Goal: Task Accomplishment & Management: Manage account settings

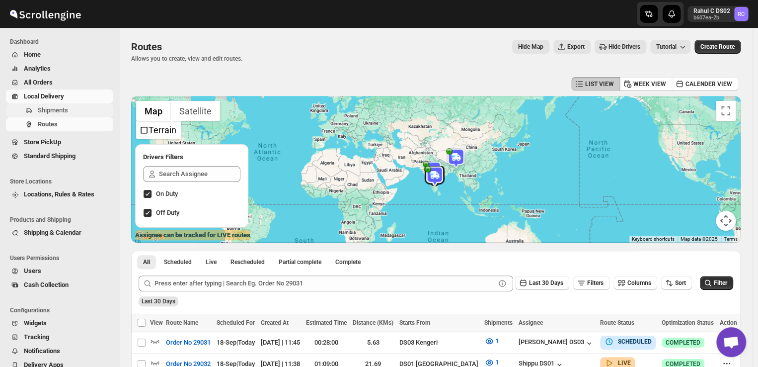
click at [60, 111] on span "Shipments" at bounding box center [53, 109] width 30 height 7
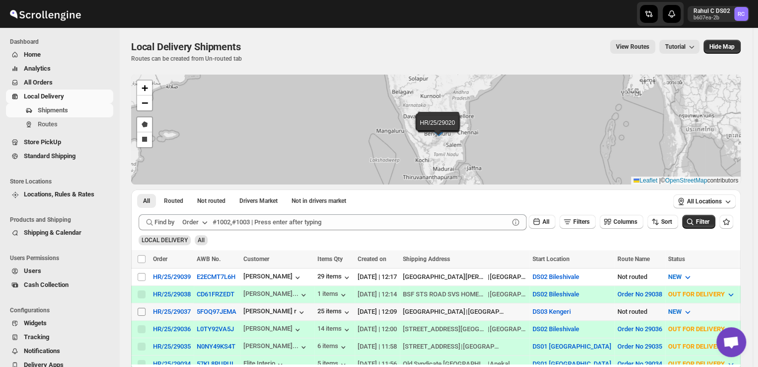
click at [143, 308] on input "Select shipment" at bounding box center [142, 311] width 8 height 8
checkbox input "true"
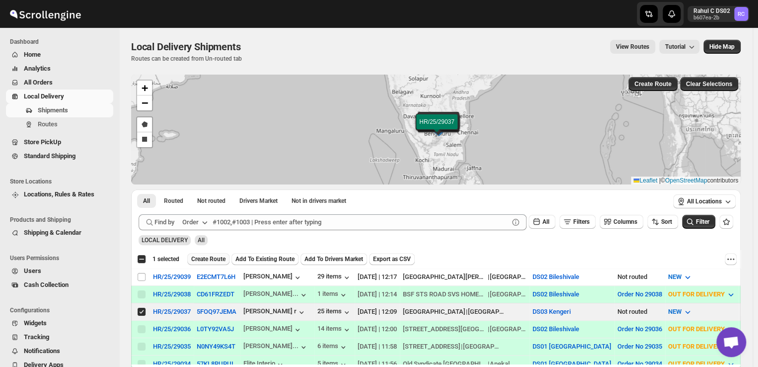
click at [208, 259] on span "Create Route" at bounding box center [208, 259] width 34 height 8
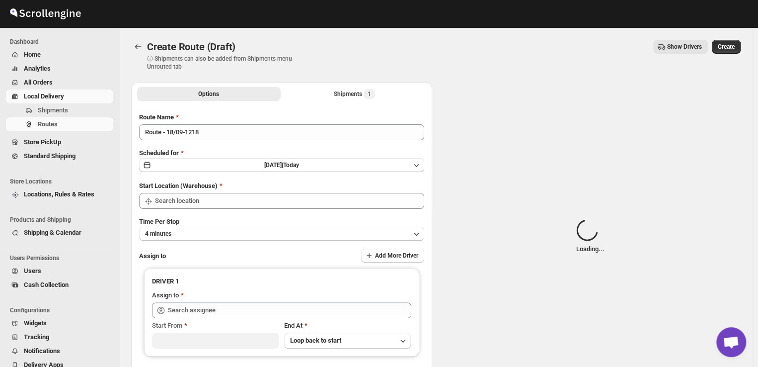
type input "DS03 Kengeri"
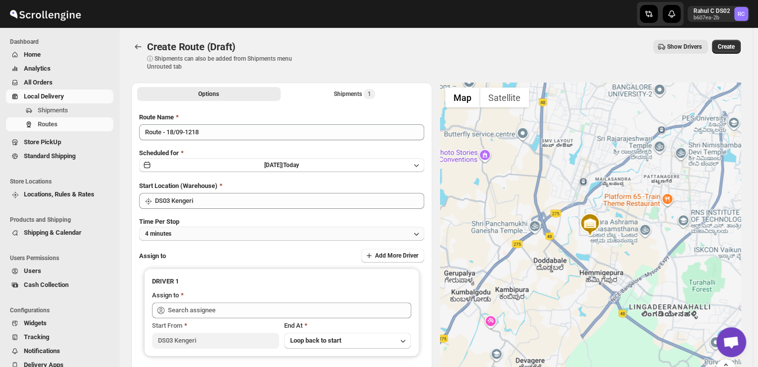
click at [193, 233] on button "4 minutes" at bounding box center [281, 233] width 285 height 14
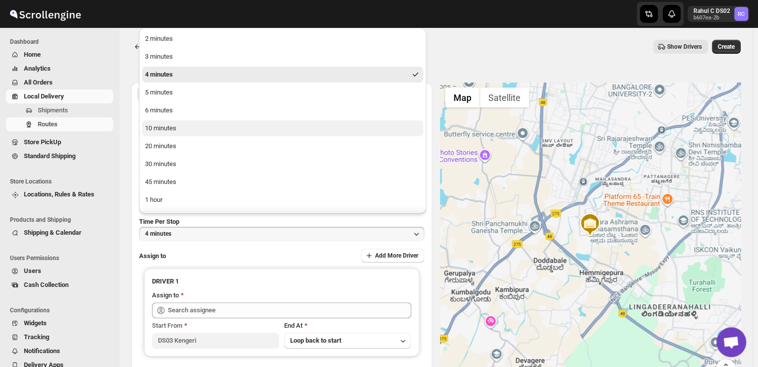
click at [168, 128] on div "10 minutes" at bounding box center [160, 128] width 31 height 10
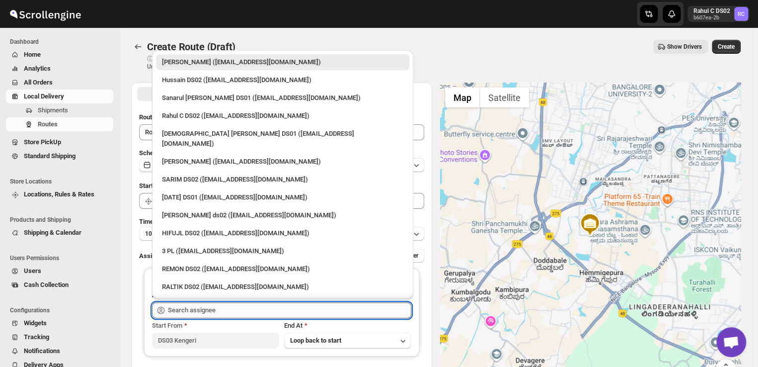
click at [225, 305] on input "text" at bounding box center [289, 310] width 243 height 16
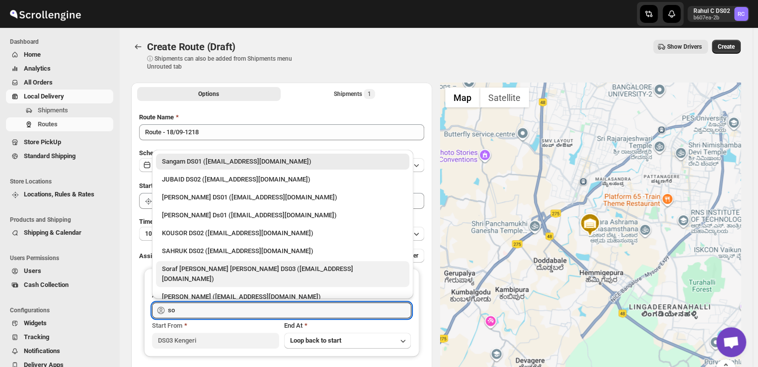
click at [216, 267] on div "Soraf uddin lasker DS03 (pofir49959@dextrago.com)" at bounding box center [282, 274] width 241 height 20
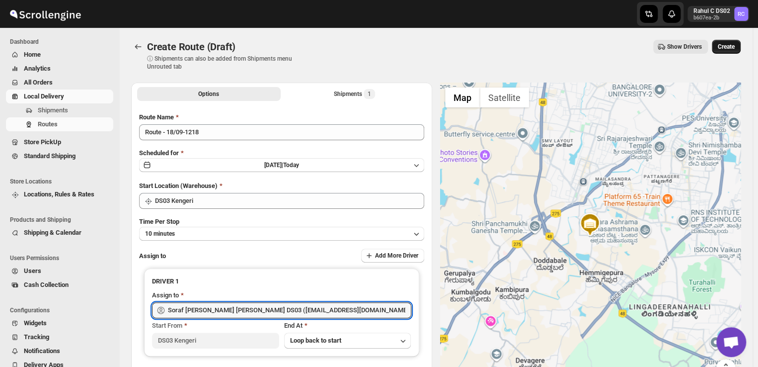
type input "Soraf uddin lasker DS03 (pofir49959@dextrago.com)"
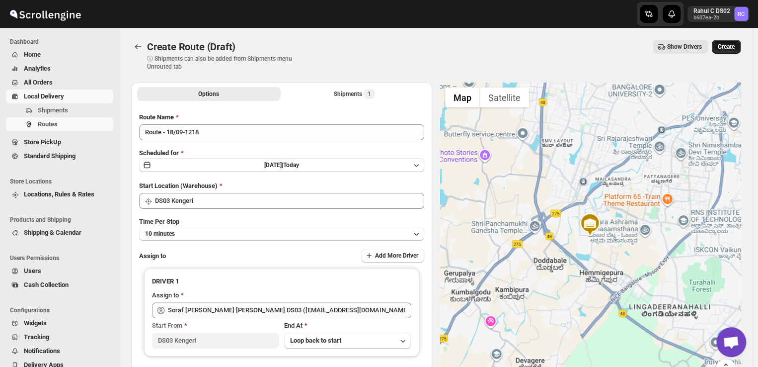
click at [725, 47] on span "Create" at bounding box center [726, 47] width 17 height 8
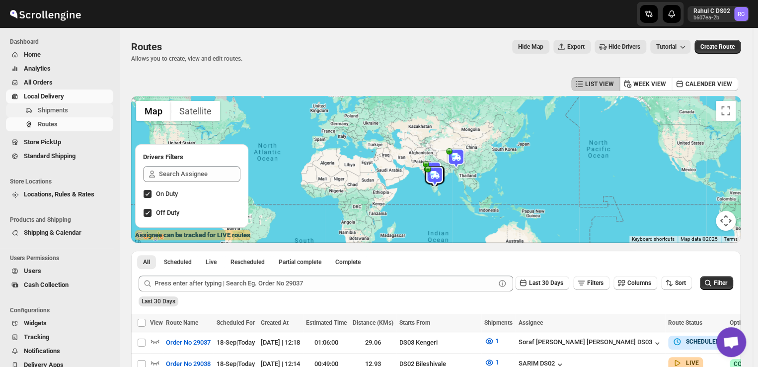
click at [70, 112] on span "Shipments" at bounding box center [75, 110] width 74 height 10
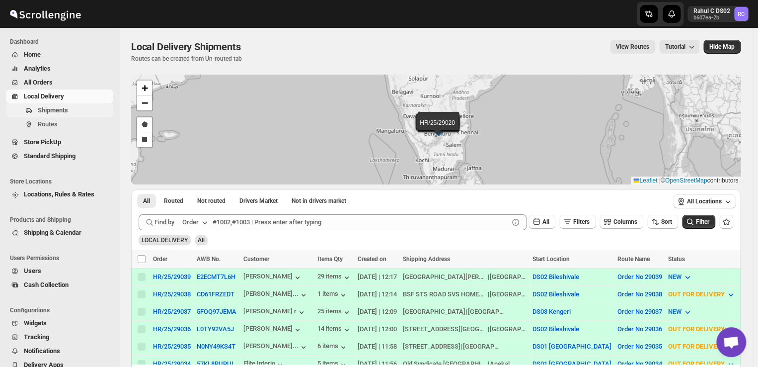
click at [68, 112] on span "Shipments" at bounding box center [53, 109] width 30 height 7
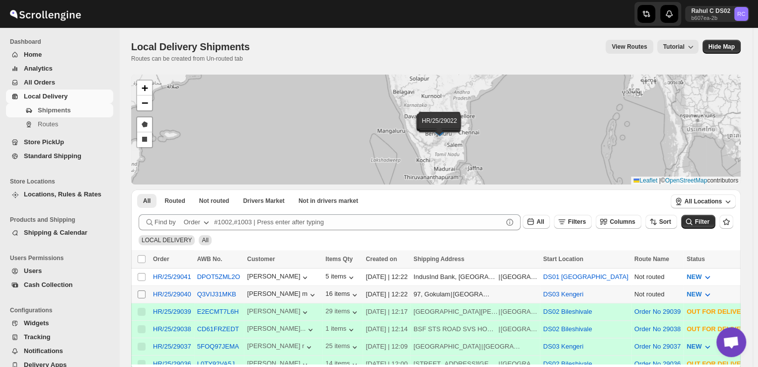
click at [145, 292] on input "Select shipment" at bounding box center [142, 294] width 8 height 8
checkbox input "true"
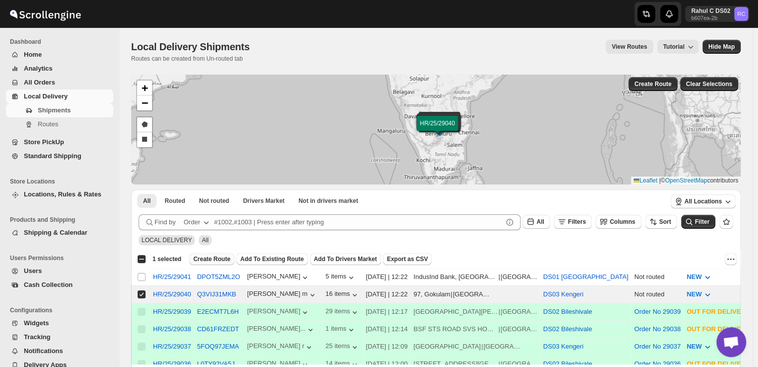
click at [210, 257] on span "Create Route" at bounding box center [211, 259] width 37 height 8
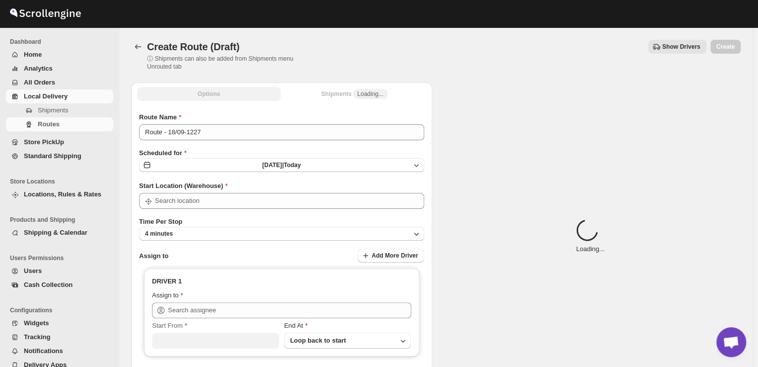
type input "DS03 Kengeri"
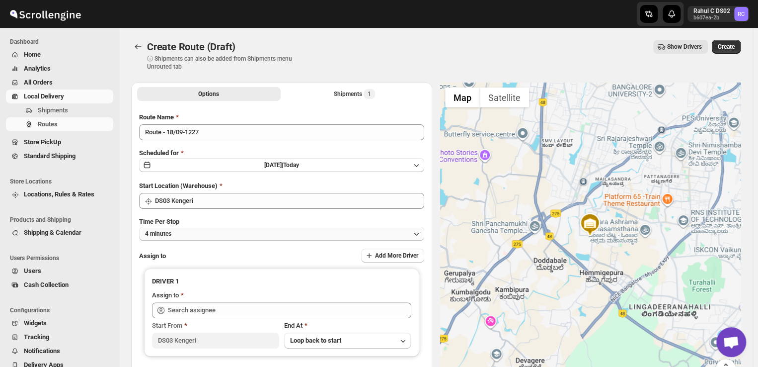
click at [188, 228] on button "4 minutes" at bounding box center [281, 233] width 285 height 14
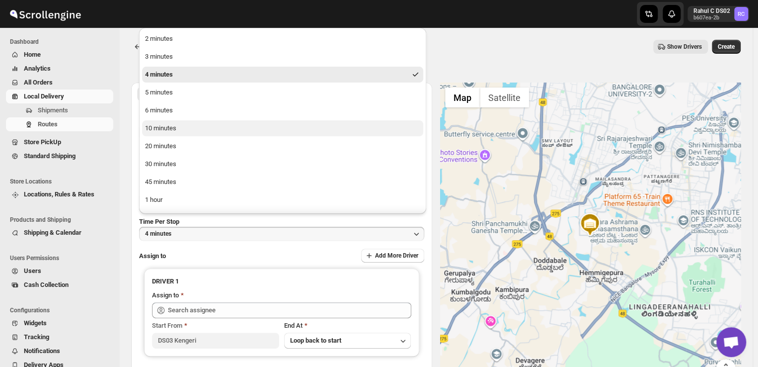
click at [160, 128] on div "10 minutes" at bounding box center [160, 128] width 31 height 10
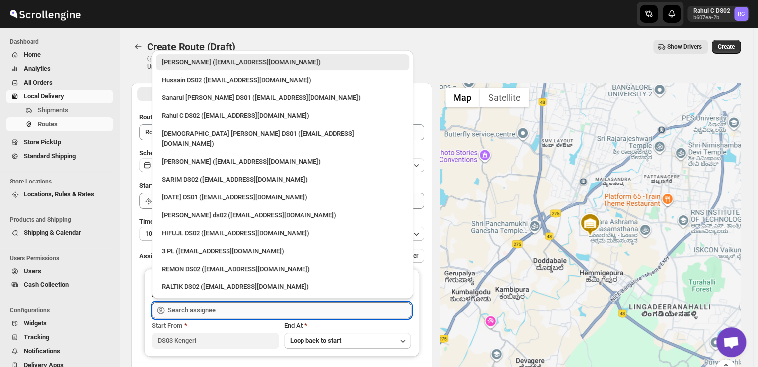
click at [235, 312] on input "text" at bounding box center [289, 310] width 243 height 16
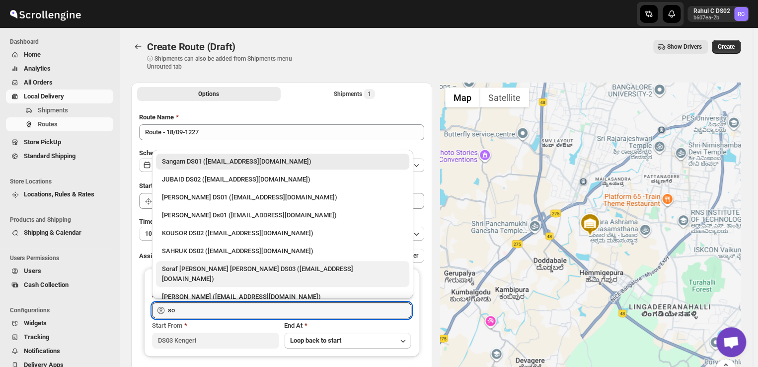
click at [217, 267] on div "Soraf uddin lasker DS03 (pofir49959@dextrago.com)" at bounding box center [282, 274] width 241 height 20
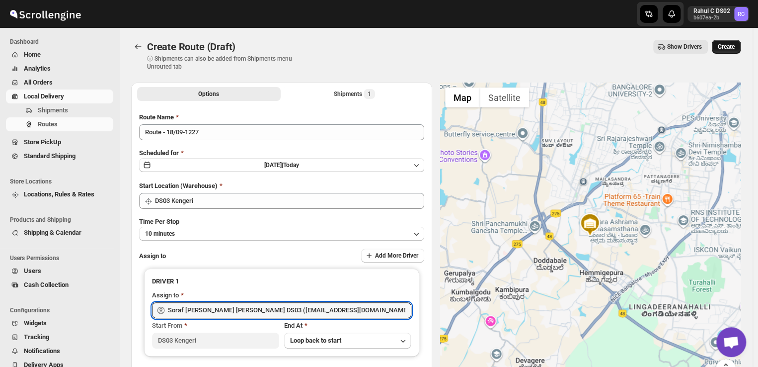
type input "Soraf uddin lasker DS03 (pofir49959@dextrago.com)"
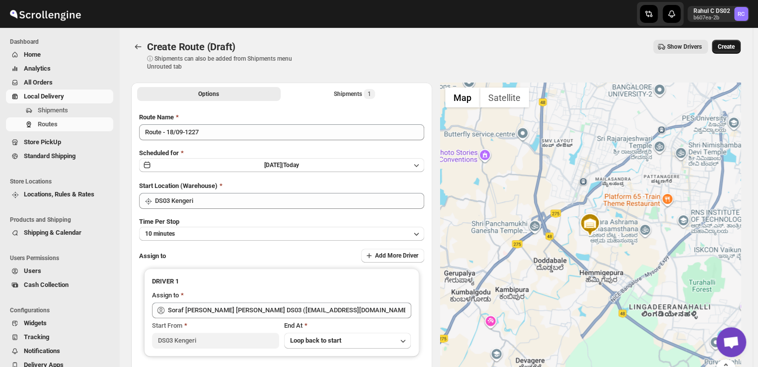
click at [731, 42] on button "Create" at bounding box center [726, 47] width 29 height 14
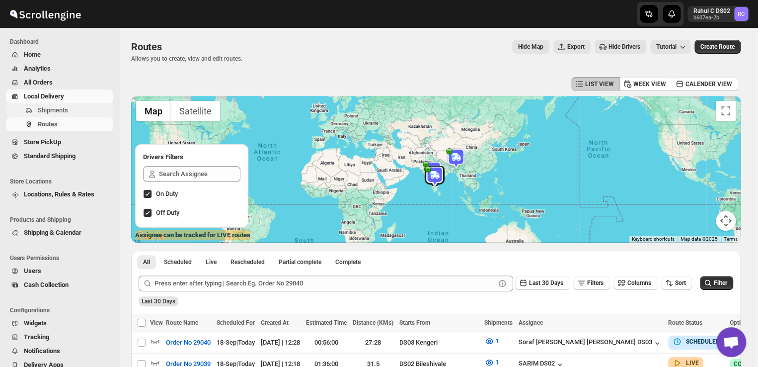
click at [67, 110] on span "Shipments" at bounding box center [53, 109] width 30 height 7
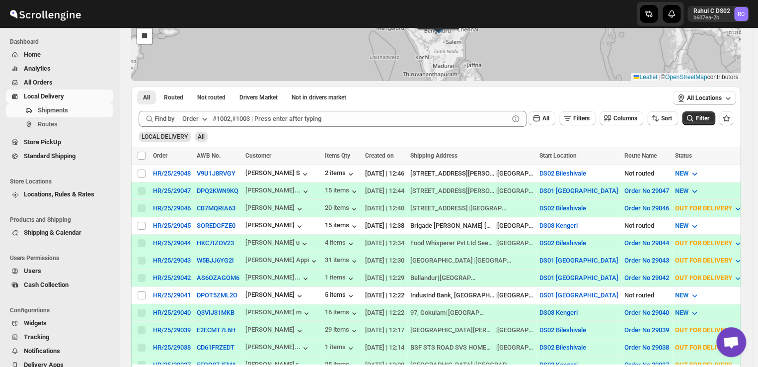
scroll to position [133, 0]
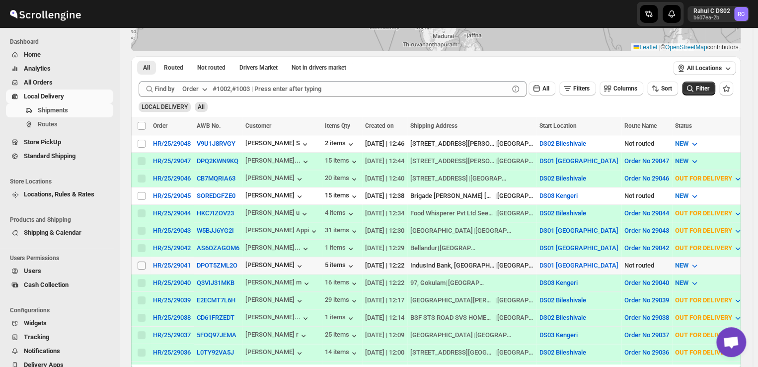
click at [141, 261] on input "Select shipment" at bounding box center [142, 265] width 8 height 8
checkbox input "true"
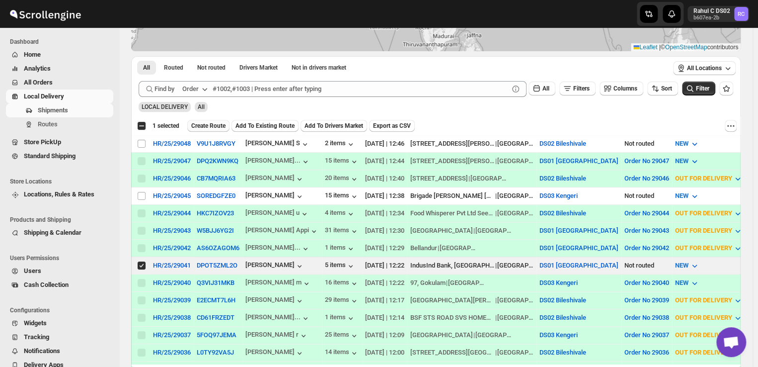
click at [215, 123] on span "Create Route" at bounding box center [208, 126] width 34 height 8
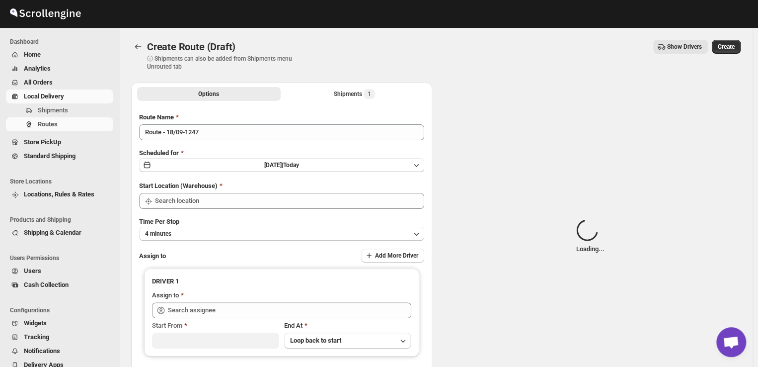
type input "DS01 [GEOGRAPHIC_DATA]"
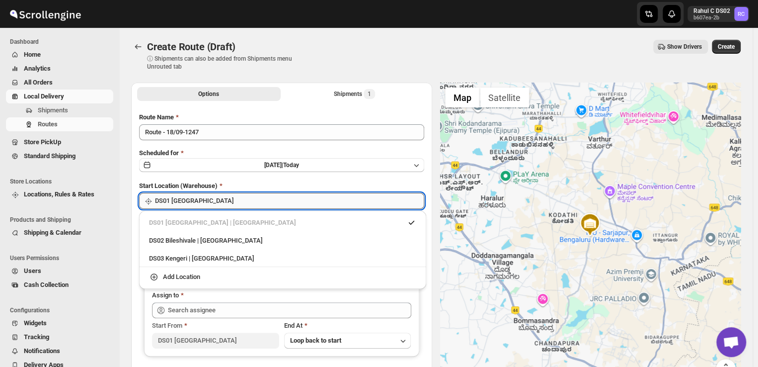
click at [223, 203] on input "DS01 [GEOGRAPHIC_DATA]" at bounding box center [289, 201] width 269 height 16
click at [170, 255] on div "DS03 Kengeri | Bengaluru" at bounding box center [282, 258] width 267 height 10
type input "DS03 Kengeri"
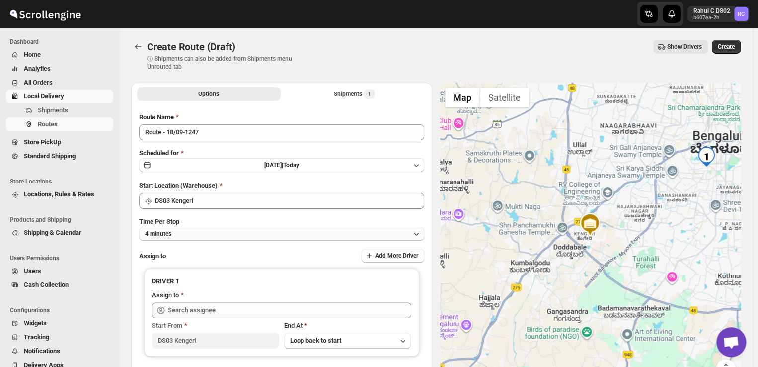
click at [199, 233] on button "4 minutes" at bounding box center [281, 233] width 285 height 14
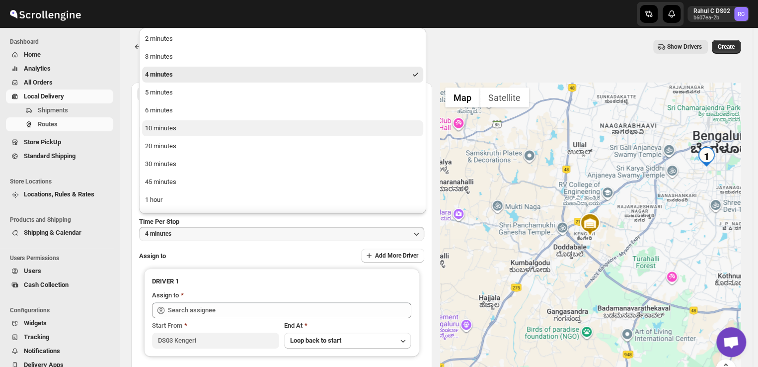
click at [185, 132] on button "10 minutes" at bounding box center [282, 128] width 281 height 16
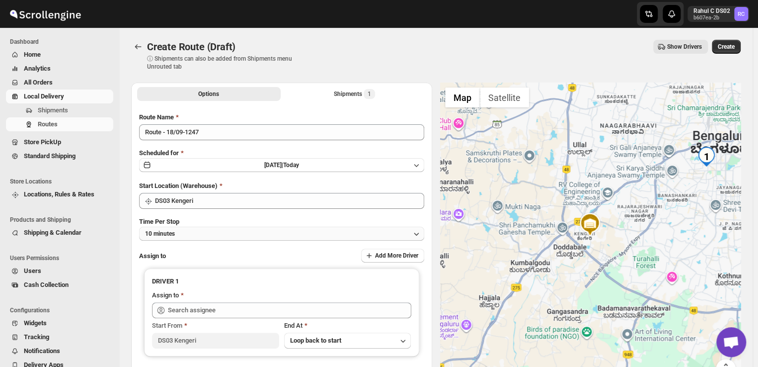
click at [215, 231] on button "10 minutes" at bounding box center [281, 233] width 285 height 14
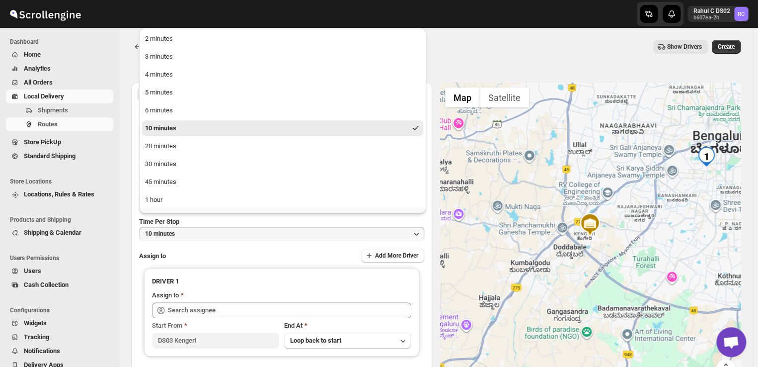
click at [215, 231] on button "10 minutes" at bounding box center [281, 233] width 285 height 14
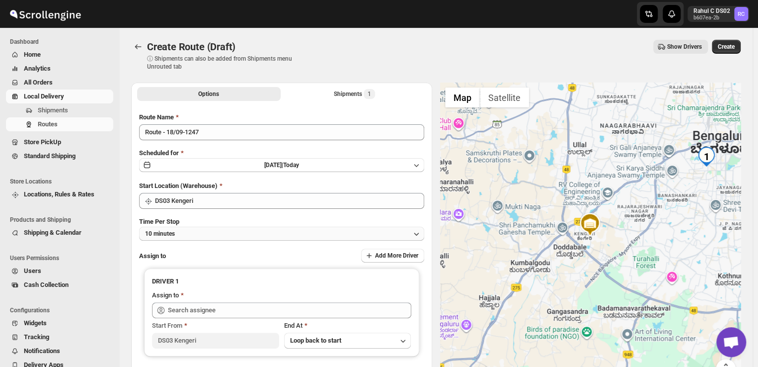
click at [215, 231] on button "10 minutes" at bounding box center [281, 233] width 285 height 14
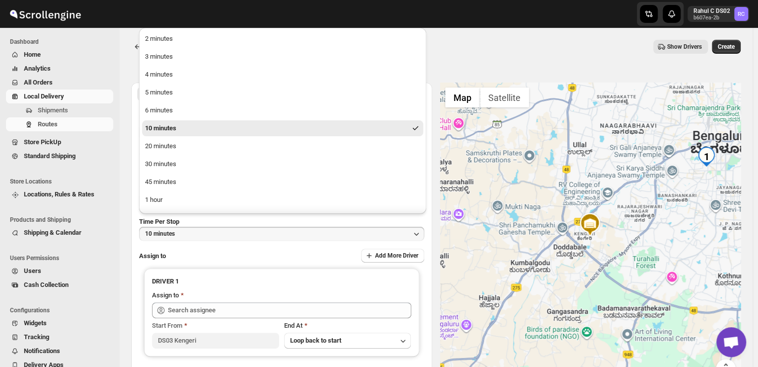
click at [530, 48] on div "Show Drivers" at bounding box center [509, 47] width 396 height 14
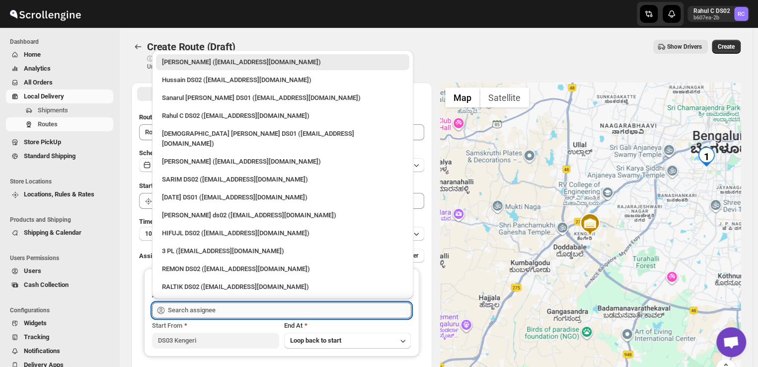
click at [226, 311] on input "text" at bounding box center [289, 310] width 243 height 16
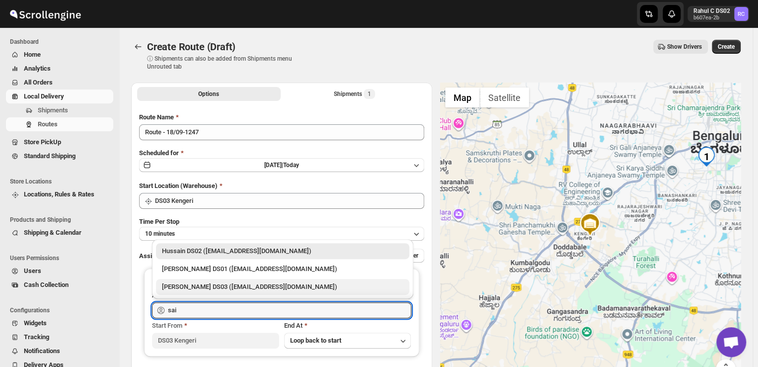
click at [181, 285] on div "Saibur Rahman DS03 (novenik154@ihnpo.com)" at bounding box center [282, 287] width 241 height 10
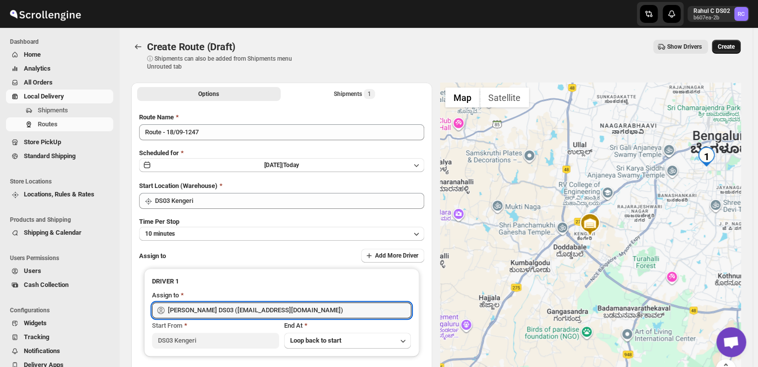
type input "Saibur Rahman DS03 (novenik154@ihnpo.com)"
click at [726, 46] on span "Create" at bounding box center [726, 47] width 17 height 8
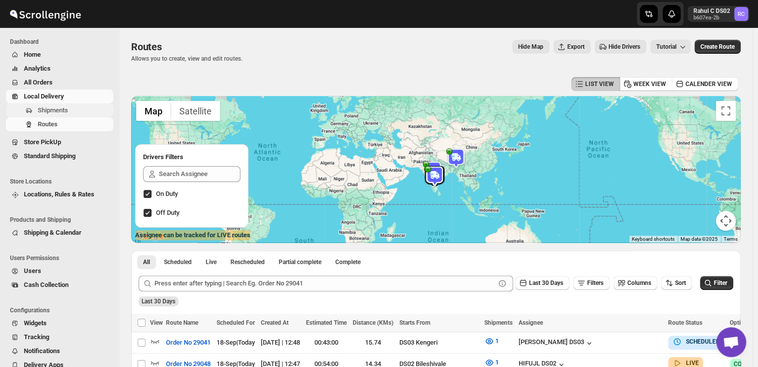
click at [75, 104] on button "Shipments" at bounding box center [59, 110] width 107 height 14
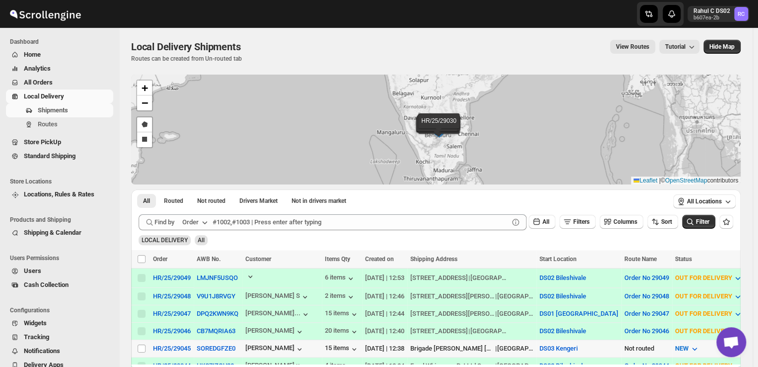
click at [139, 351] on td "Select shipment" at bounding box center [140, 348] width 19 height 17
checkbox input "true"
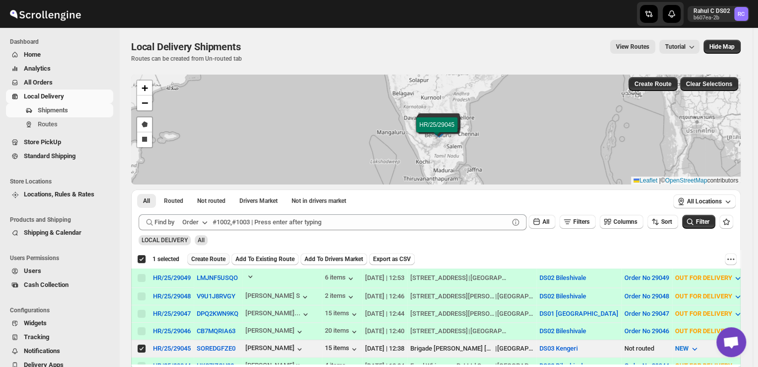
click at [207, 258] on span "Create Route" at bounding box center [208, 259] width 34 height 8
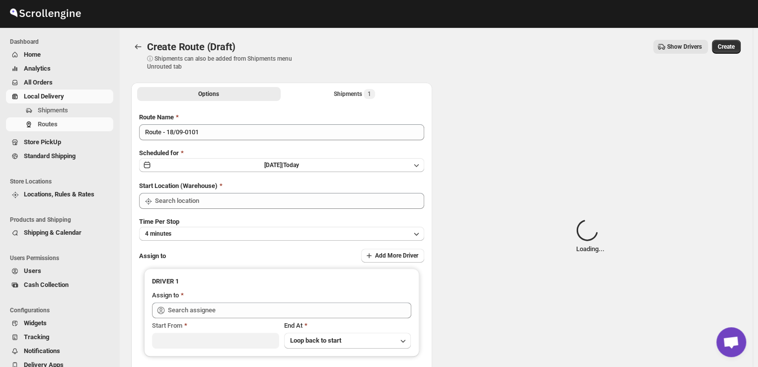
type input "DS03 Kengeri"
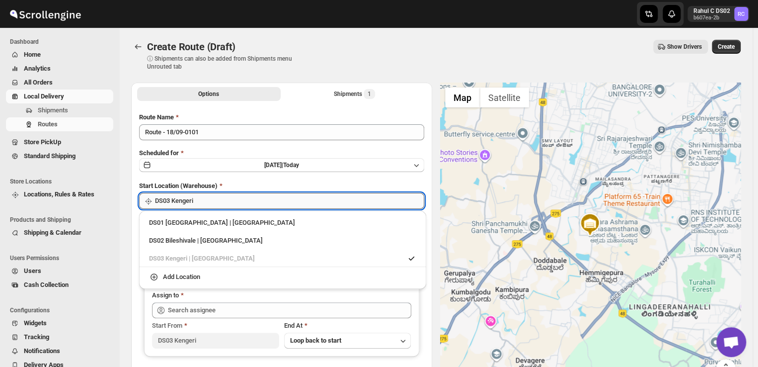
click at [211, 205] on input "DS03 Kengeri" at bounding box center [289, 201] width 269 height 16
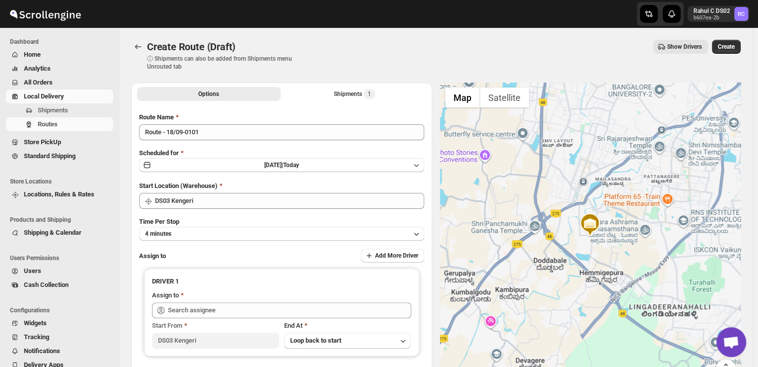
click at [399, 52] on div "Show Drivers" at bounding box center [509, 47] width 396 height 14
click at [189, 235] on button "4 minutes" at bounding box center [281, 233] width 285 height 14
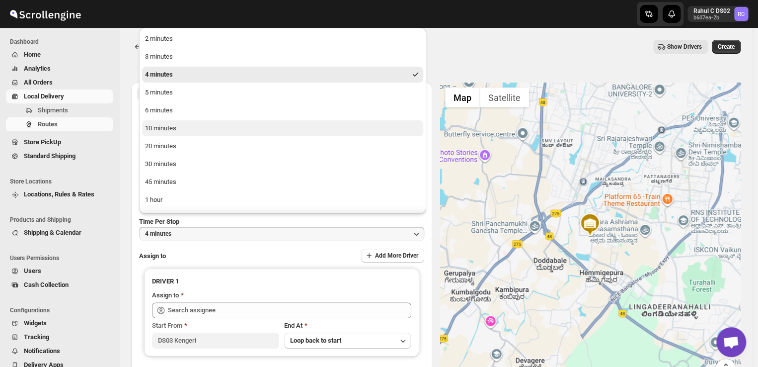
click at [180, 127] on button "10 minutes" at bounding box center [282, 128] width 281 height 16
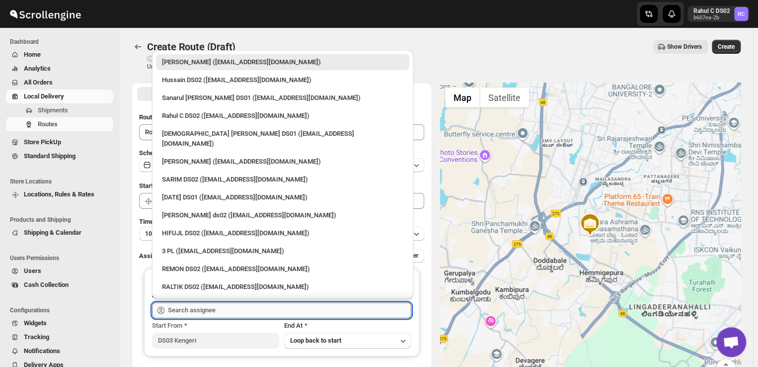
click at [225, 310] on input "text" at bounding box center [289, 310] width 243 height 16
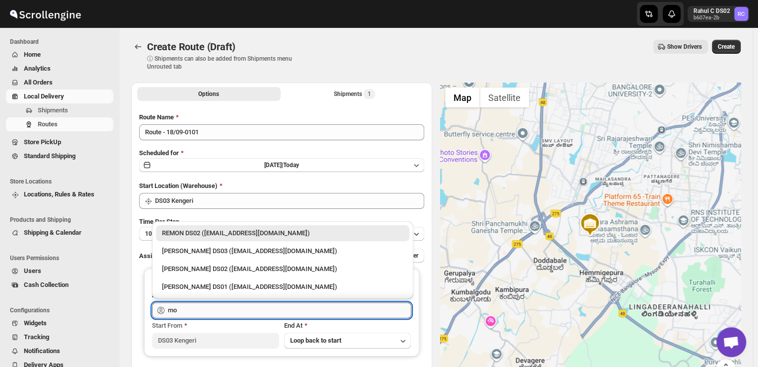
type input "m"
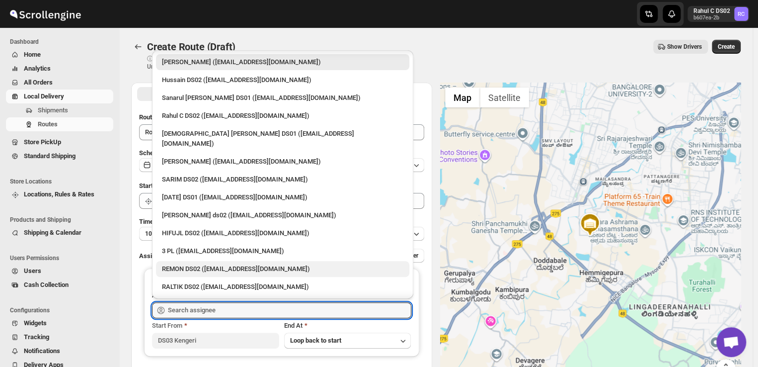
scroll to position [44, 0]
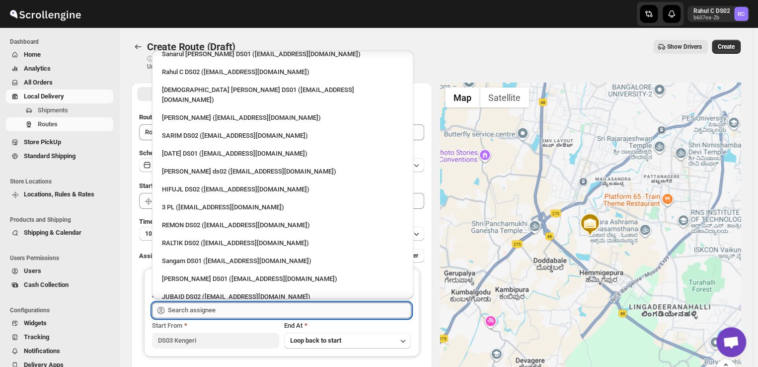
click at [241, 308] on input "text" at bounding box center [289, 310] width 243 height 16
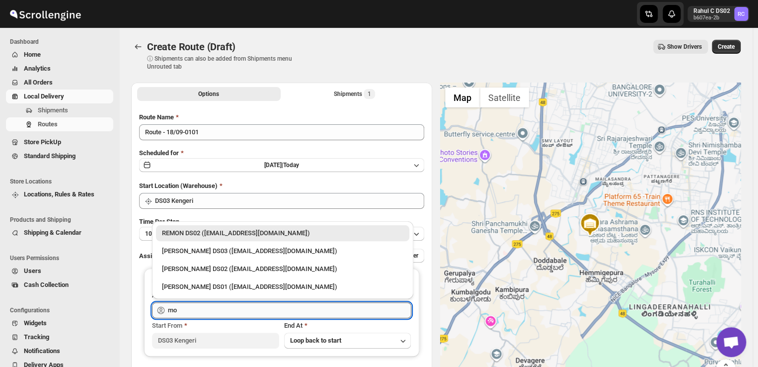
scroll to position [0, 0]
click at [213, 251] on div "Mohim uddin DS03 (veyanal843@bizmud.com)" at bounding box center [282, 251] width 241 height 10
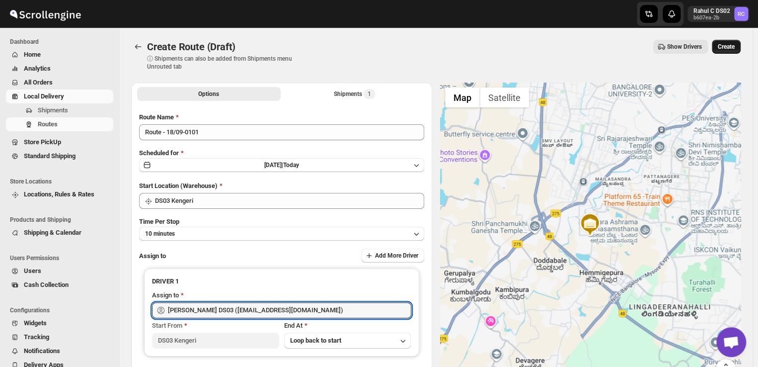
type input "Mohim uddin DS03 (veyanal843@bizmud.com)"
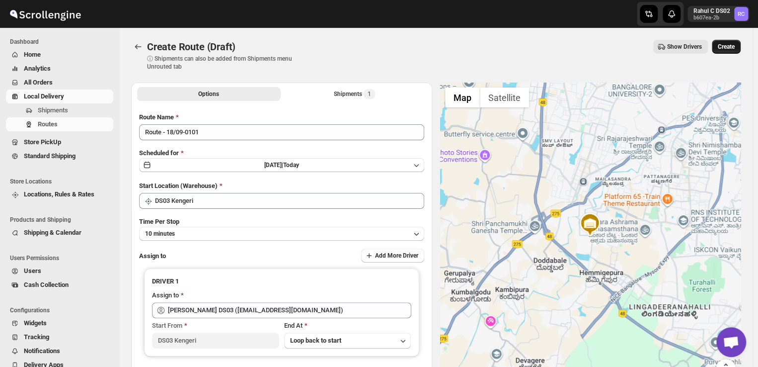
click at [730, 46] on span "Create" at bounding box center [726, 47] width 17 height 8
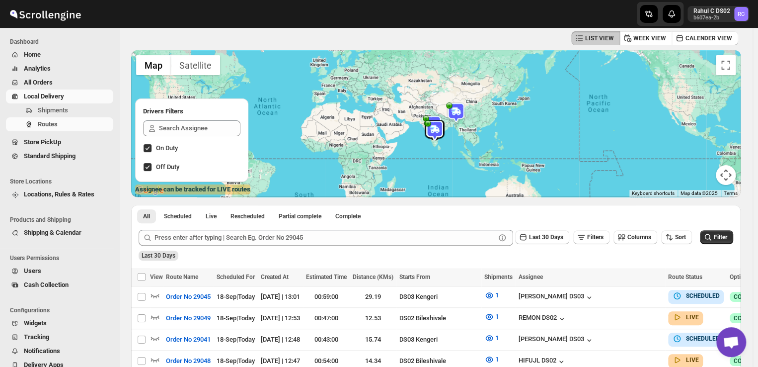
scroll to position [50, 0]
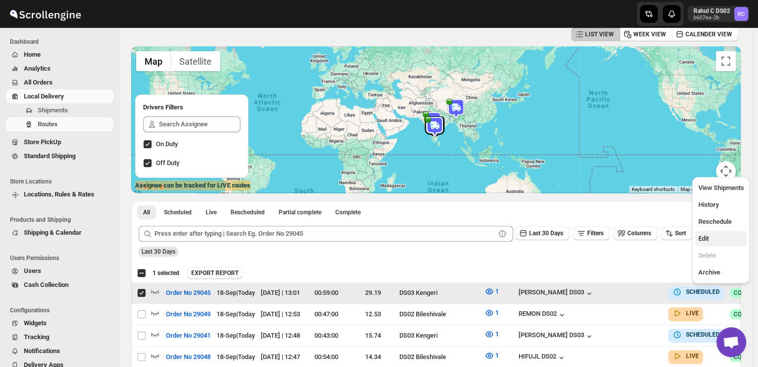
click at [704, 238] on span "Edit" at bounding box center [703, 237] width 10 height 7
checkbox input "false"
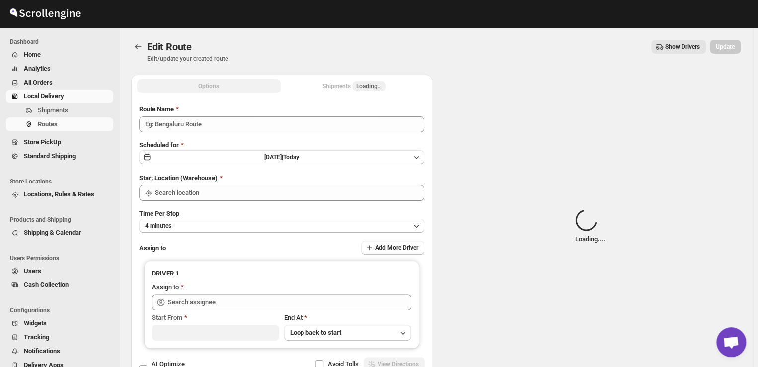
type input "Order No 29045"
type input "DS03 Kengeri"
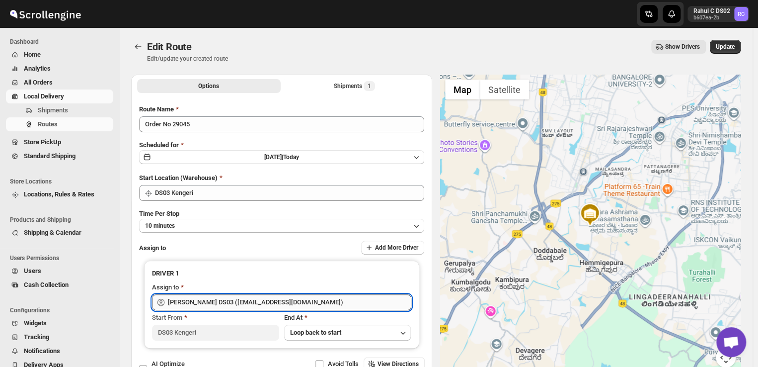
click at [307, 302] on input "Mohim uddin DS03 (veyanal843@bizmud.com)" at bounding box center [289, 302] width 243 height 16
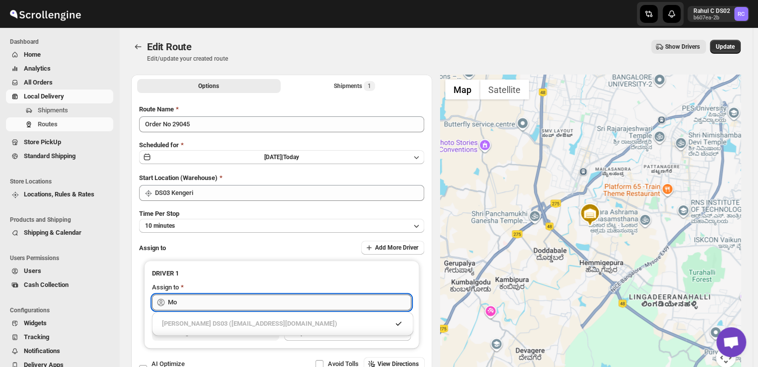
type input "M"
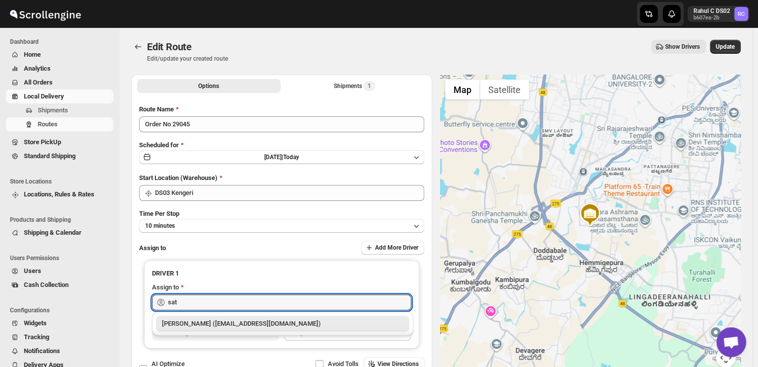
click at [265, 326] on div "Satish kumar veera (tehaxi9762@chaublog.com)" at bounding box center [282, 323] width 241 height 10
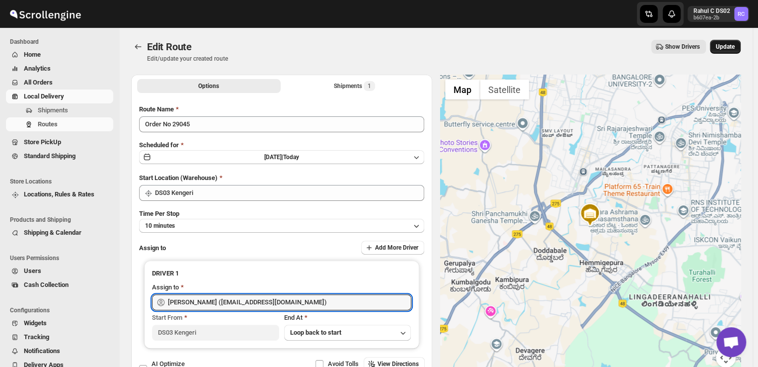
type input "Satish kumar veera (tehaxi9762@chaublog.com)"
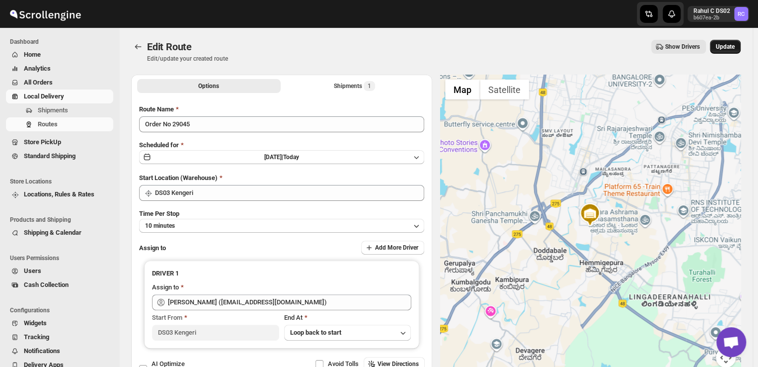
click at [731, 44] on span "Update" at bounding box center [725, 47] width 19 height 8
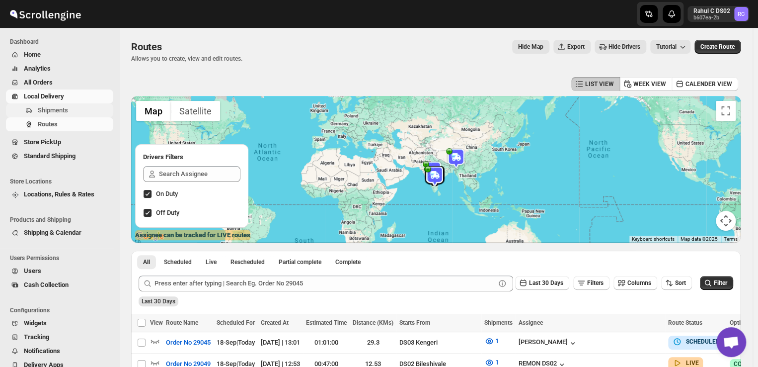
click at [53, 104] on button "Shipments" at bounding box center [59, 110] width 107 height 14
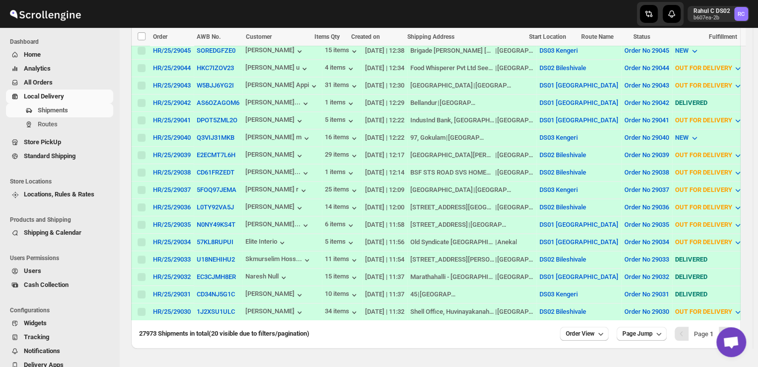
scroll to position [298, 0]
click at [60, 122] on span "Routes" at bounding box center [75, 124] width 74 height 10
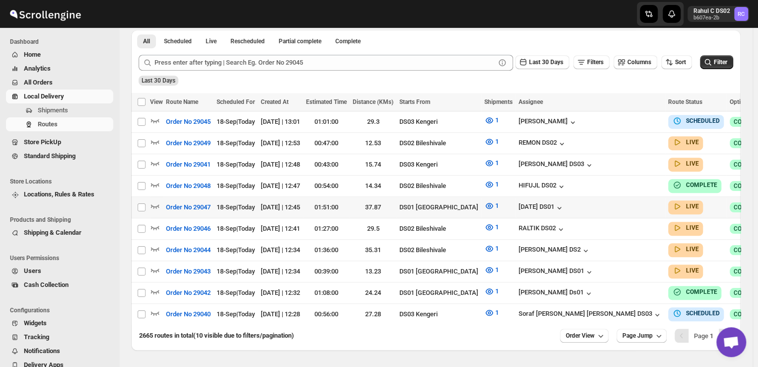
scroll to position [222, 0]
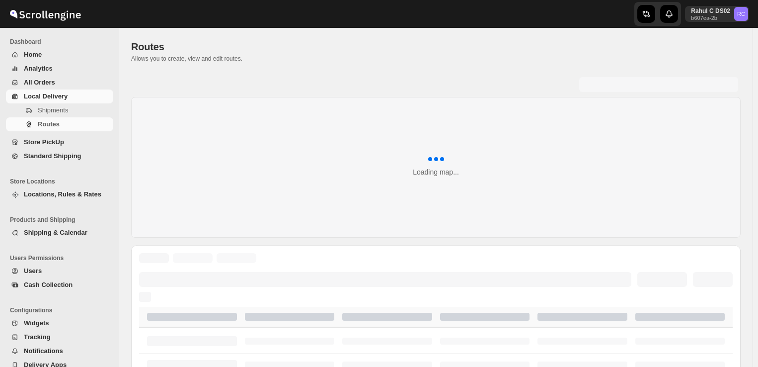
scroll to position [222, 0]
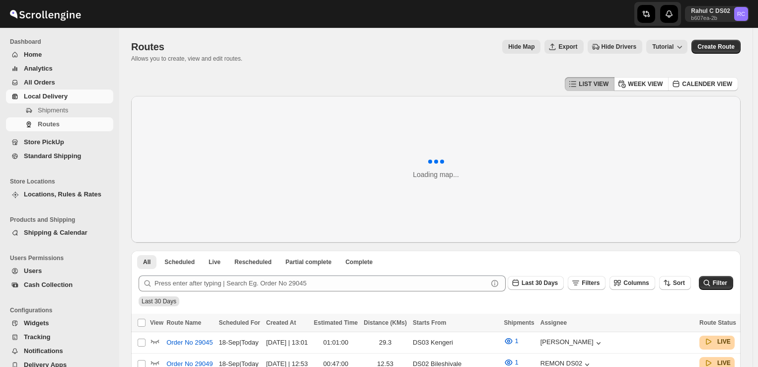
scroll to position [247, 0]
